Goal: Task Accomplishment & Management: Manage account settings

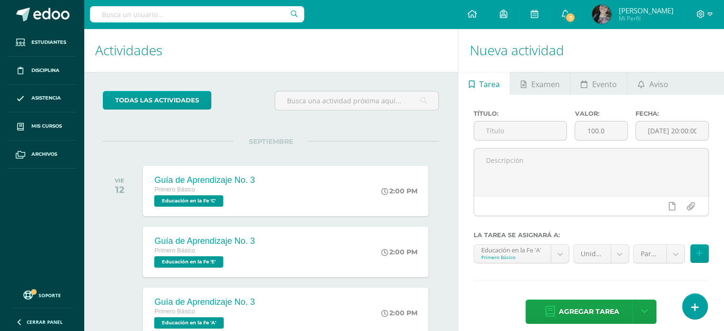
click at [453, 159] on div "todas las Actividades No tienes actividades Échale un vistazo a los demás perío…" at bounding box center [271, 326] width 374 height 509
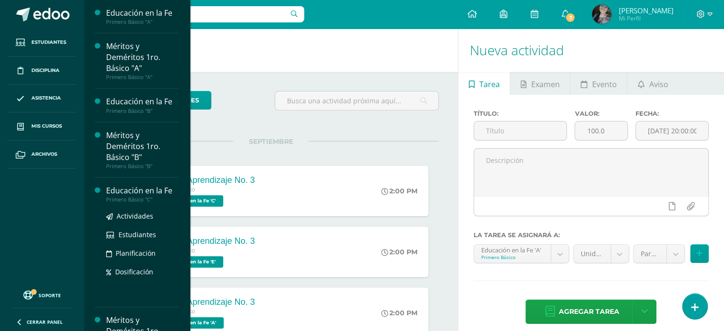
scroll to position [190, 0]
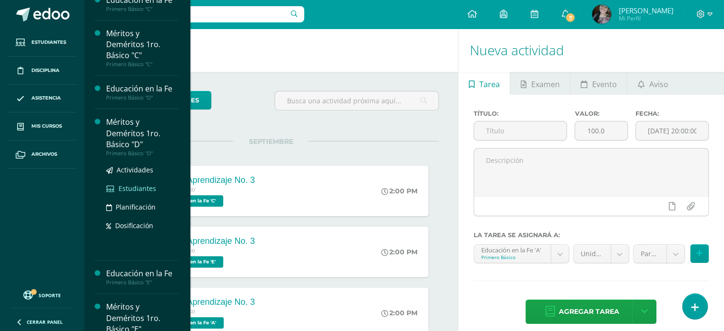
click at [137, 188] on span "Estudiantes" at bounding box center [137, 188] width 38 height 9
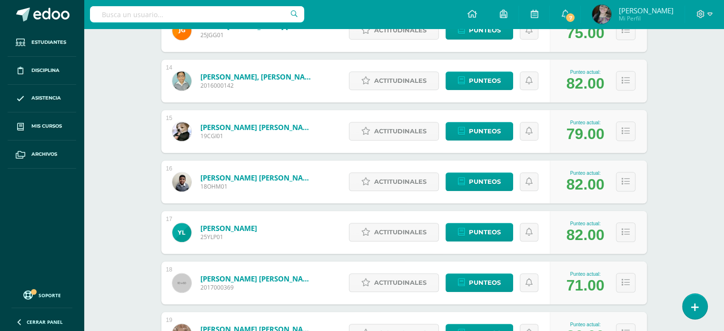
scroll to position [813, 0]
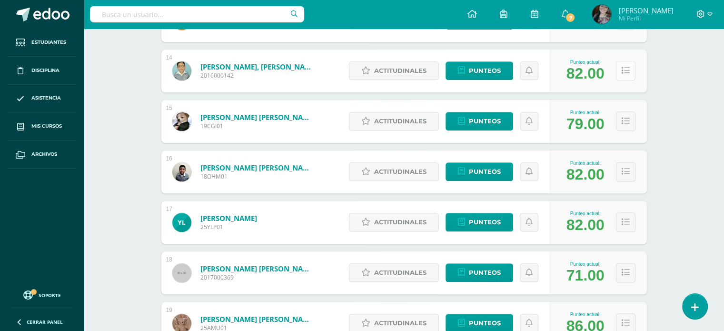
click at [627, 78] on button at bounding box center [626, 71] width 20 height 20
click at [627, 67] on icon at bounding box center [625, 71] width 8 height 8
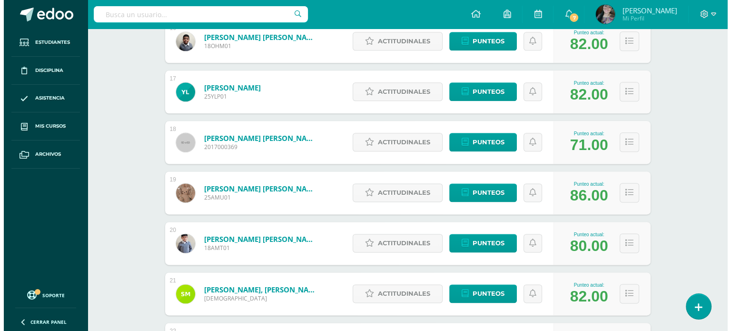
scroll to position [1003, 0]
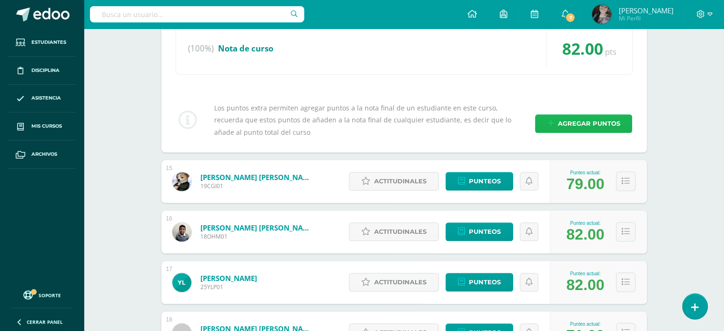
click at [566, 116] on span "Agregar puntos" at bounding box center [588, 124] width 62 height 18
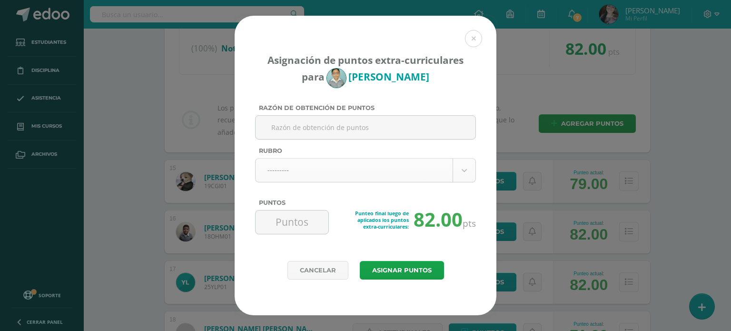
click at [278, 165] on body "Asignación de puntos extra-curriculares para [PERSON_NAME] Razón de obtención d…" at bounding box center [365, 8] width 731 height 2022
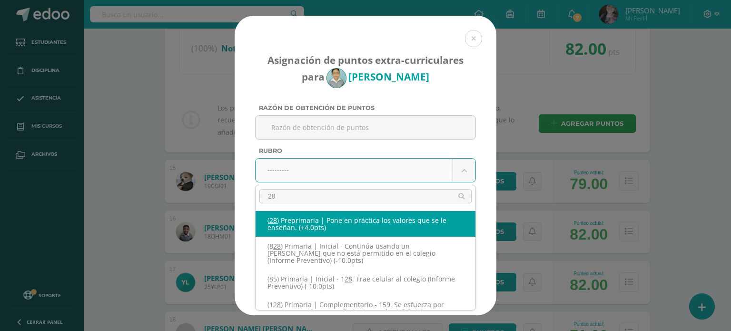
type input "289"
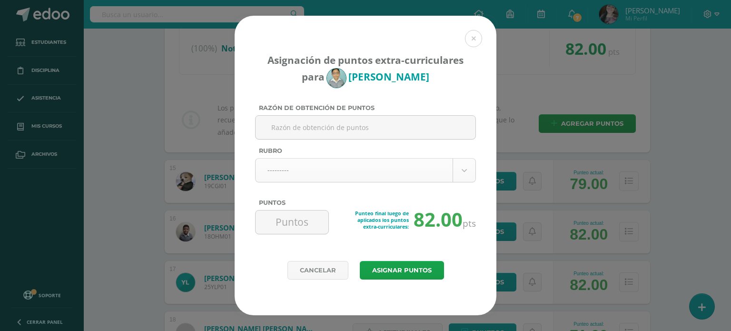
click at [343, 175] on body "Asignación de puntos extra-curriculares para [PERSON_NAME] Razón de obtención d…" at bounding box center [365, 136] width 731 height 2278
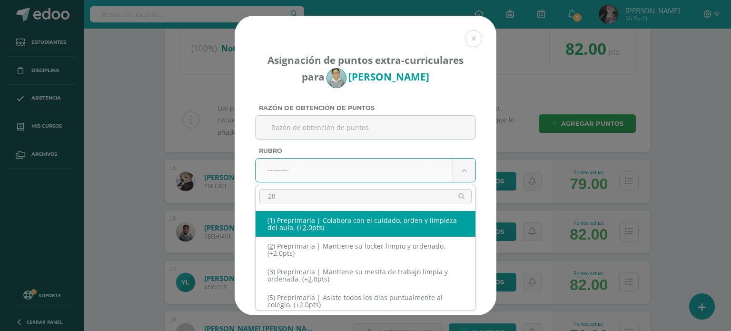
type input "289"
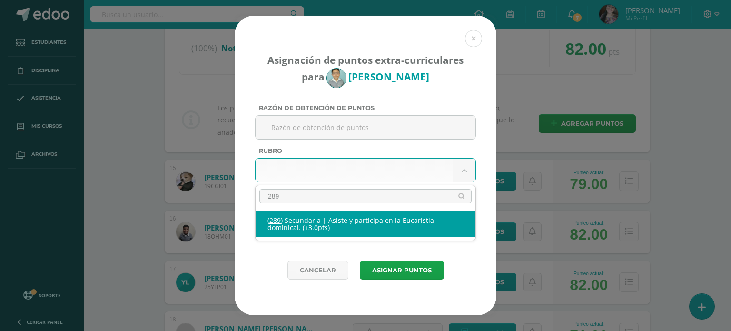
select select "333"
type input "3"
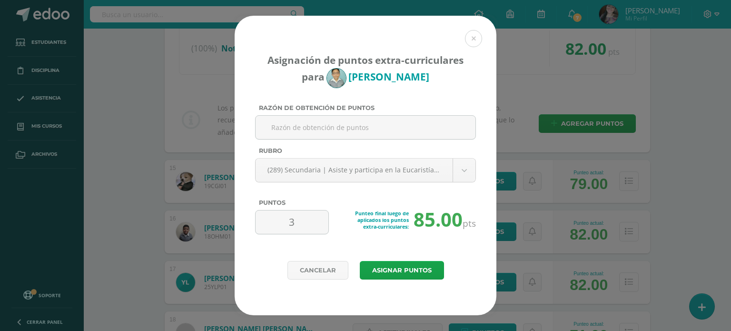
click at [413, 279] on div "Cancelar Asignar puntos" at bounding box center [366, 288] width 262 height 54
click at [412, 270] on button "Asignar puntos" at bounding box center [402, 270] width 84 height 19
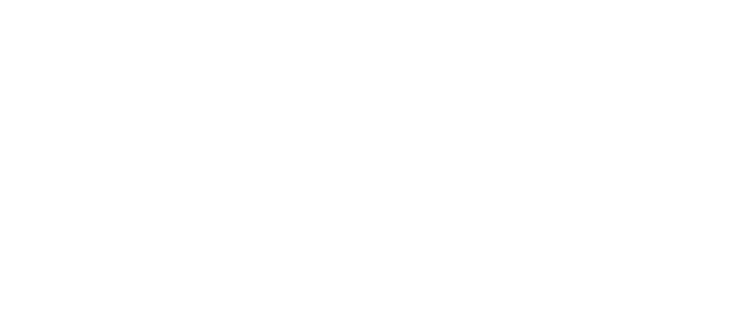
click at [0, 0] on html at bounding box center [0, 0] width 0 height 0
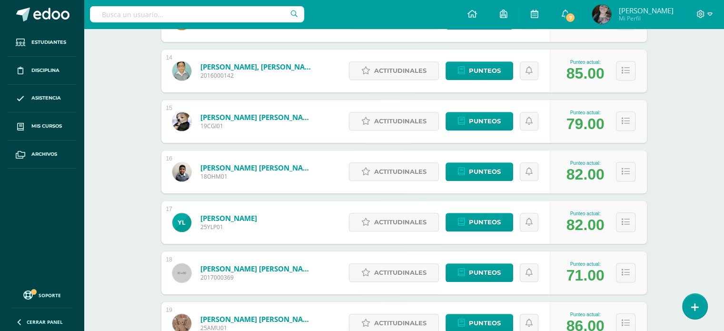
scroll to position [937, 0]
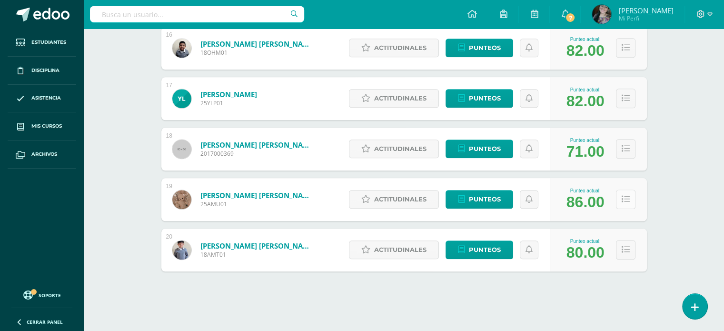
click at [628, 199] on icon at bounding box center [625, 199] width 8 height 8
click at [626, 198] on icon at bounding box center [625, 199] width 8 height 8
click at [626, 202] on icon at bounding box center [625, 199] width 8 height 8
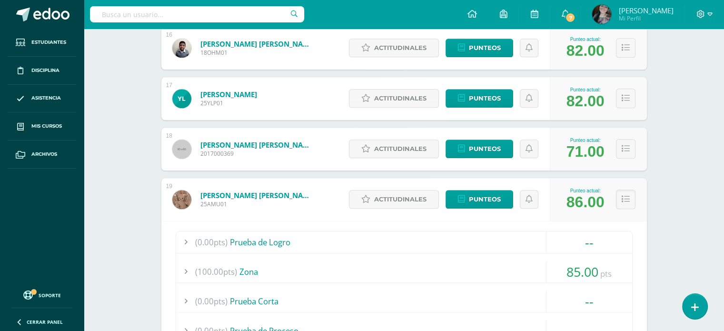
scroll to position [381, 0]
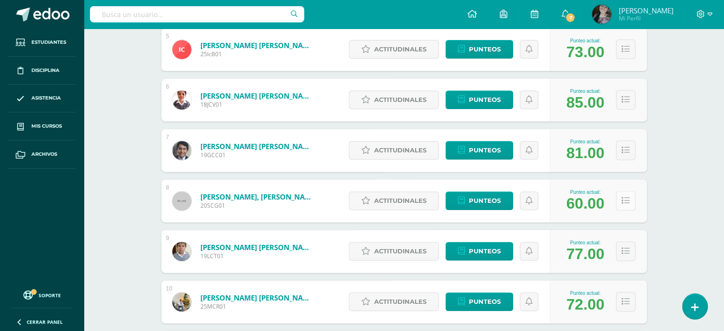
click at [630, 202] on button at bounding box center [626, 201] width 20 height 20
click at [708, 12] on icon at bounding box center [709, 14] width 5 height 9
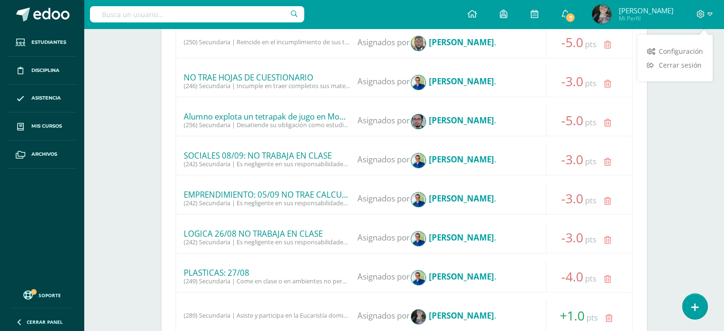
scroll to position [951, 0]
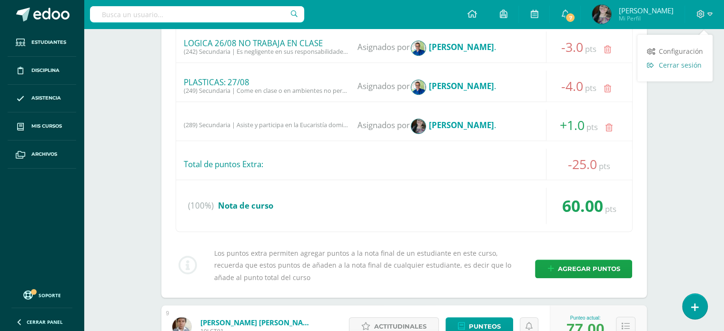
click at [697, 65] on span "Cerrar sesión" at bounding box center [679, 64] width 43 height 9
